Goal: Information Seeking & Learning: Learn about a topic

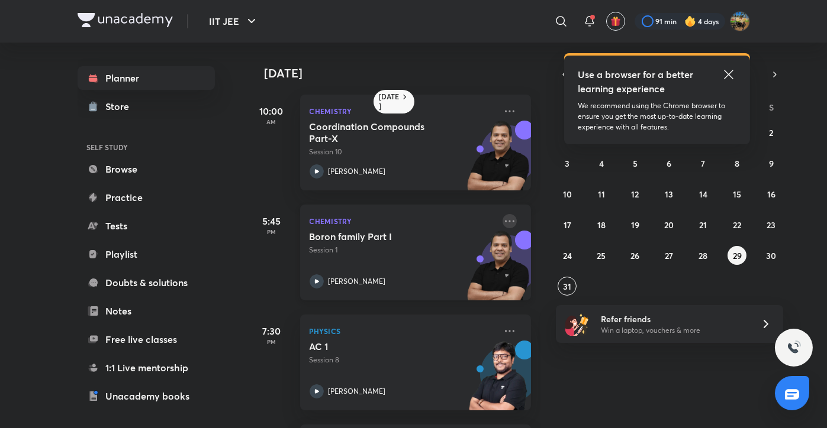
scroll to position [42, 0]
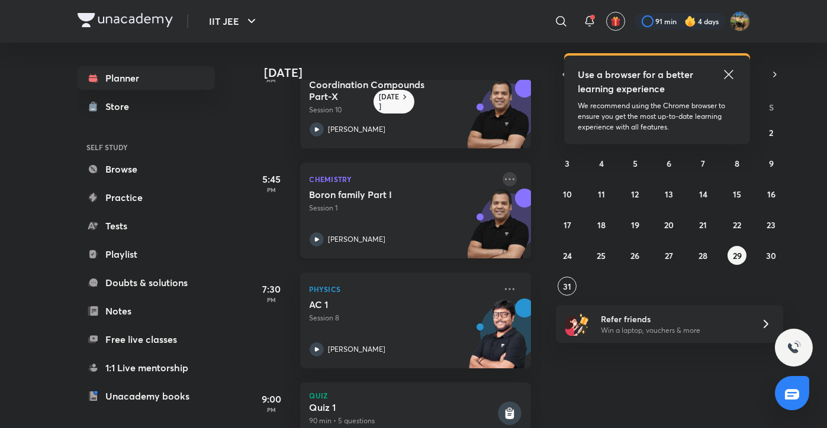
click at [505, 179] on icon at bounding box center [509, 179] width 9 height 2
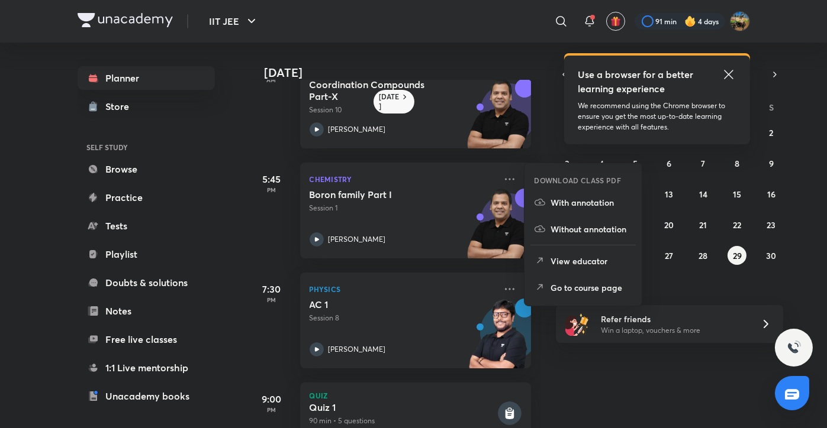
click at [573, 284] on p "Go to course page" at bounding box center [591, 288] width 82 height 12
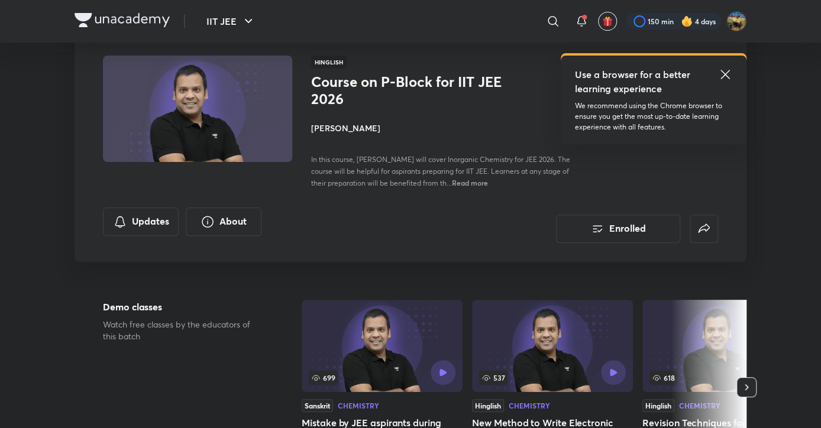
scroll to position [66, 0]
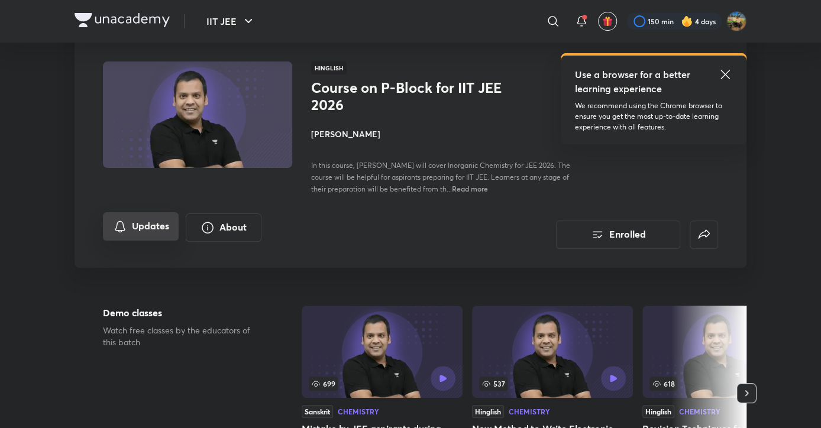
click at [133, 228] on button "Updates" at bounding box center [141, 226] width 76 height 28
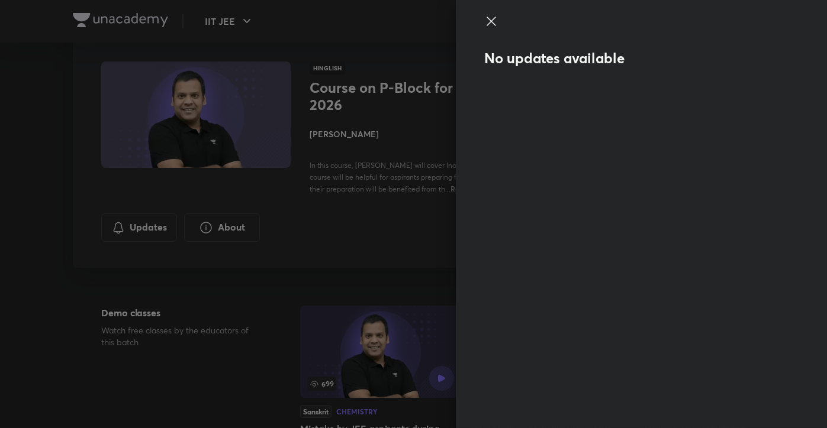
click at [498, 27] on icon at bounding box center [491, 21] width 14 height 14
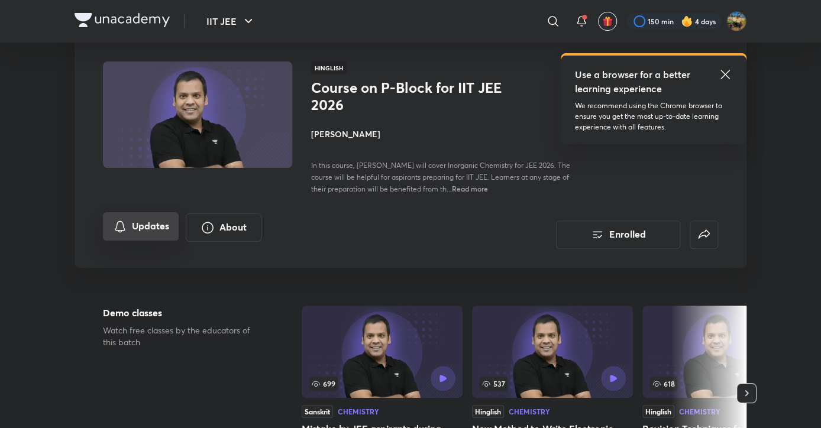
click at [159, 231] on button "Updates" at bounding box center [141, 226] width 76 height 28
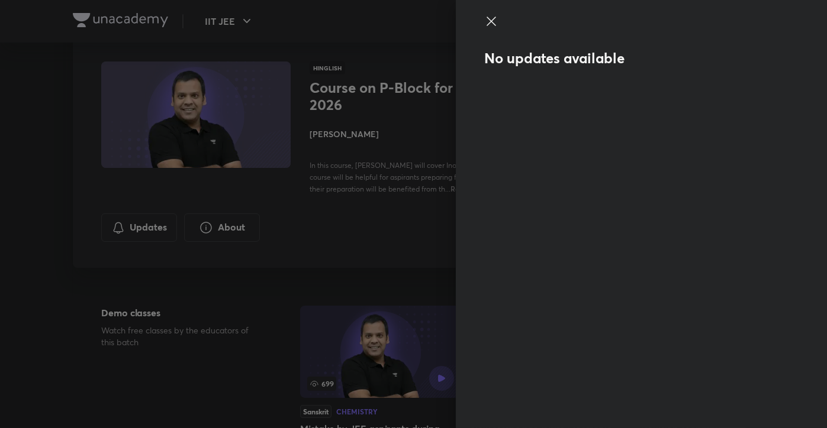
click at [492, 21] on icon at bounding box center [490, 21] width 9 height 9
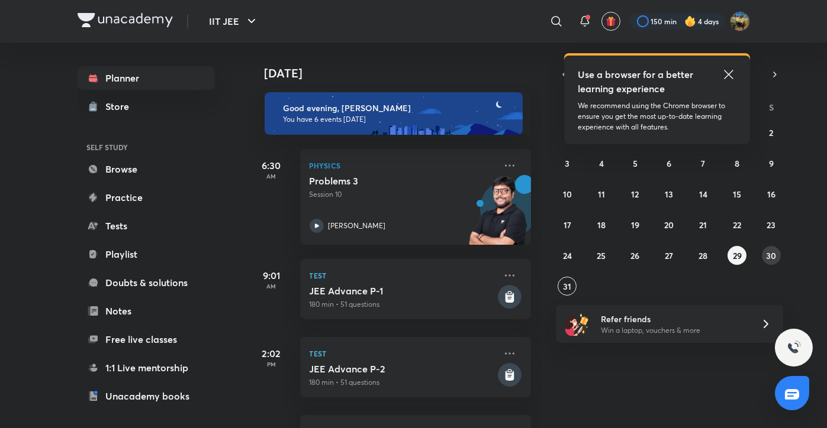
click at [769, 248] on button "30" at bounding box center [771, 255] width 19 height 19
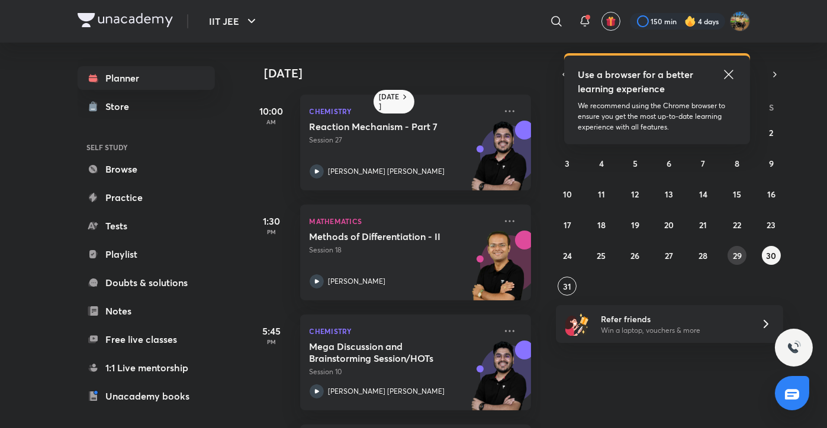
click at [733, 255] on abbr "29" at bounding box center [737, 255] width 9 height 11
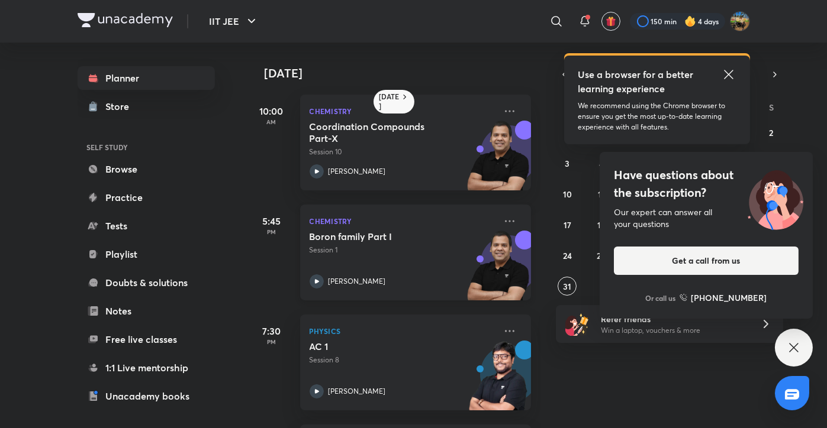
scroll to position [79, 0]
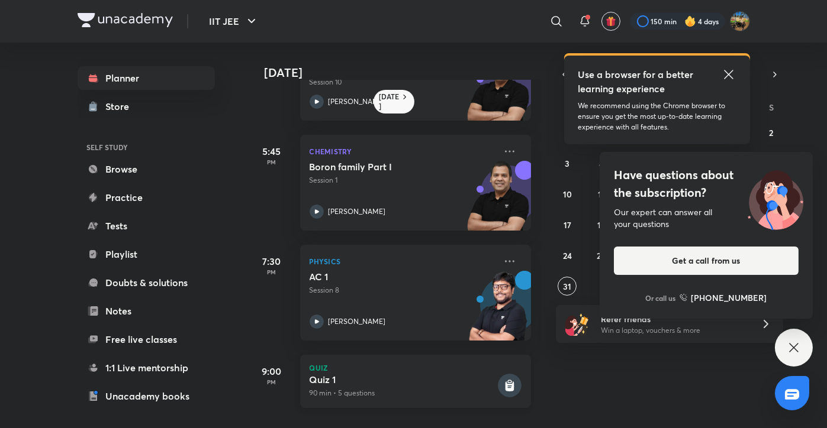
click at [391, 374] on h5 "Quiz 1" at bounding box center [403, 380] width 186 height 12
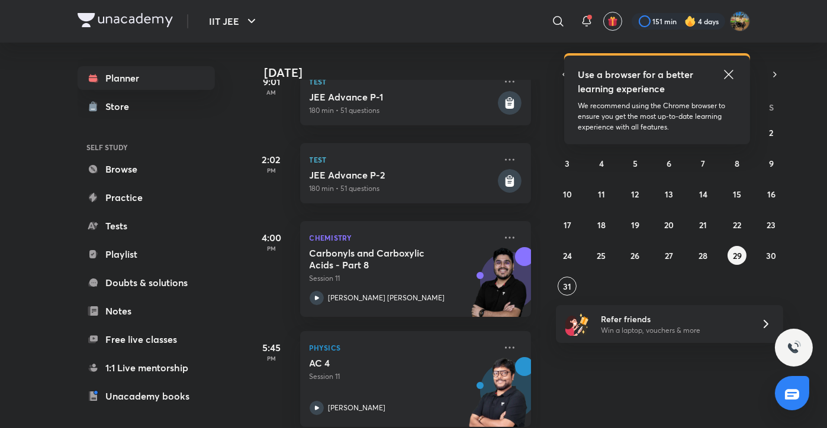
scroll to position [321, 0]
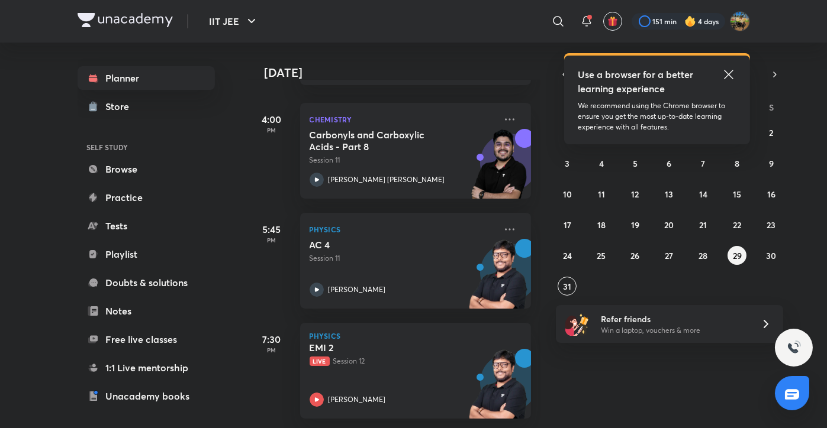
click at [753, 270] on div "27 28 29 30 31 1 2 3 4 5 6 7 8 9 10 11 12 13 14 15 16 17 18 19 20 21 22 23 24 2…" at bounding box center [669, 209] width 227 height 173
click at [742, 259] on abbr "29" at bounding box center [737, 255] width 9 height 11
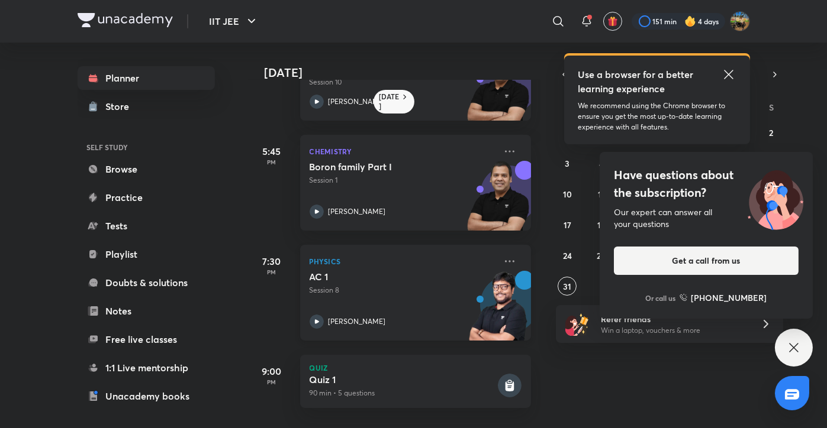
scroll to position [0, 0]
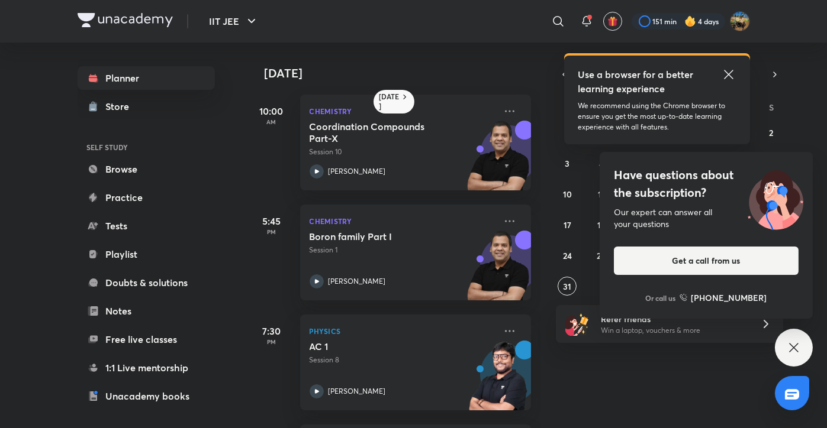
click at [275, 146] on div "10:00 AM" at bounding box center [271, 143] width 47 height 96
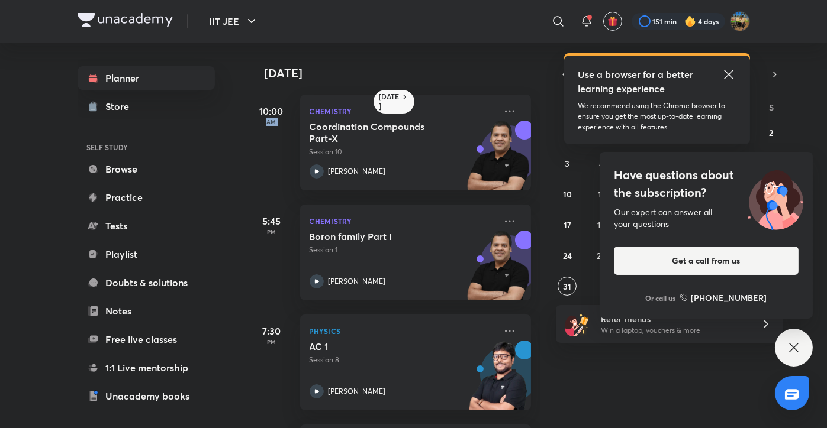
click at [275, 146] on div "10:00 AM" at bounding box center [271, 143] width 47 height 96
